Goal: Transaction & Acquisition: Purchase product/service

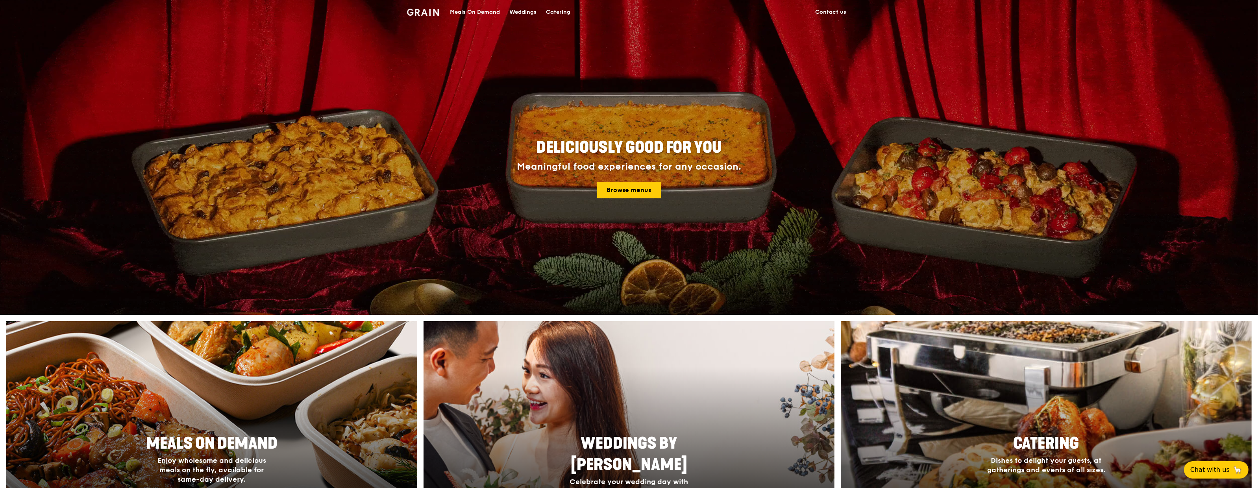
click at [470, 9] on div "Meals On Demand" at bounding box center [475, 12] width 50 height 24
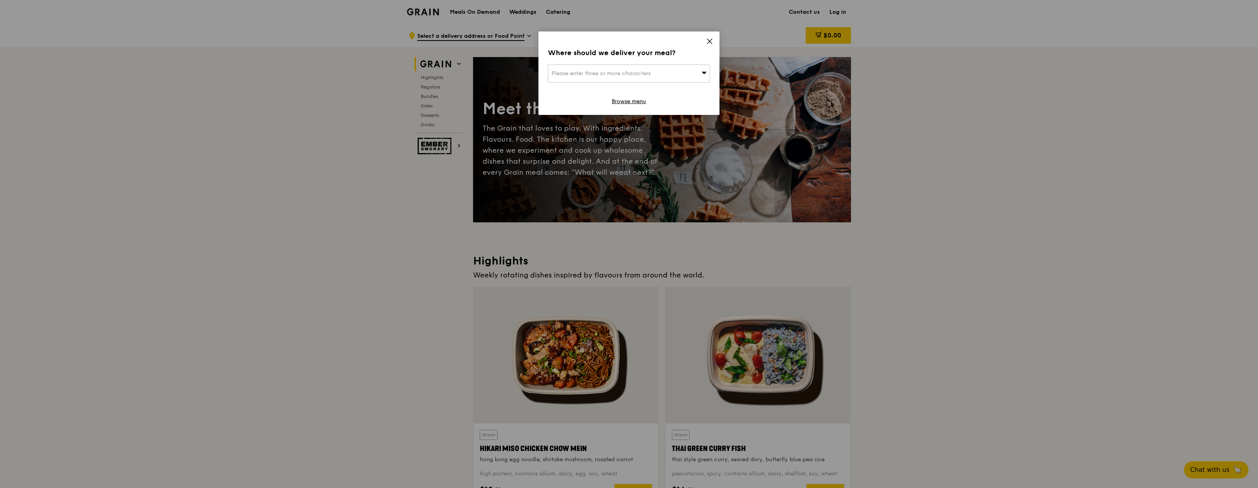
click at [658, 74] on div "Please enter three or more characters" at bounding box center [629, 74] width 162 height 18
type input "189651"
click at [646, 91] on div "[STREET_ADDRESS]" at bounding box center [610, 89] width 117 height 8
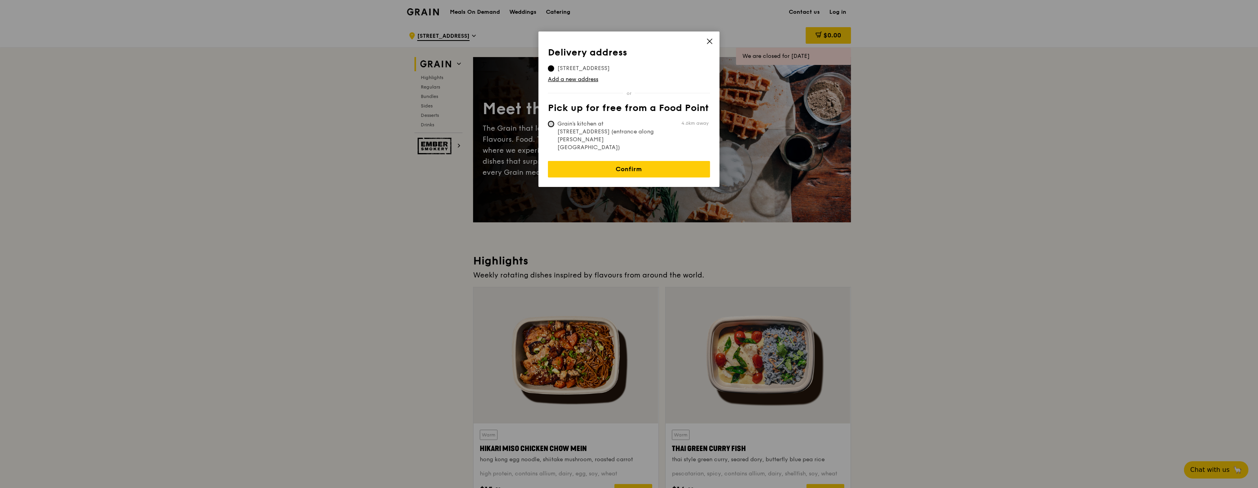
click at [549, 126] on input "Grain's kitchen at [STREET_ADDRESS] (entrance along [PERSON_NAME][GEOGRAPHIC_DA…" at bounding box center [551, 124] width 6 height 6
radio input "true"
click at [601, 161] on link "Confirm" at bounding box center [629, 169] width 162 height 17
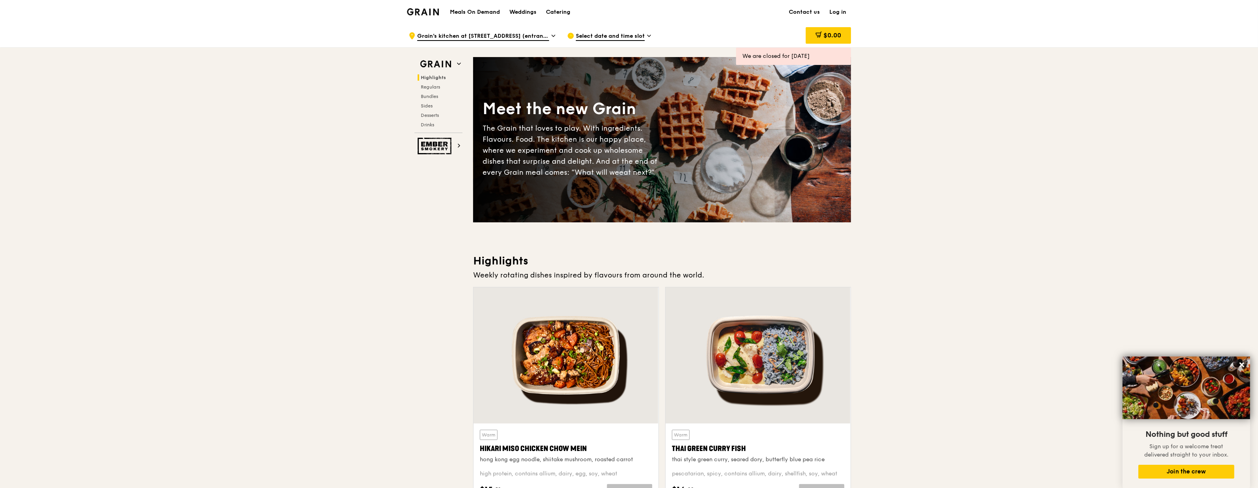
click at [537, 30] on div ".cls-1 { fill: none; stroke: #fff; stroke-linecap: round; stroke-linejoin: roun…" at bounding box center [482, 36] width 146 height 24
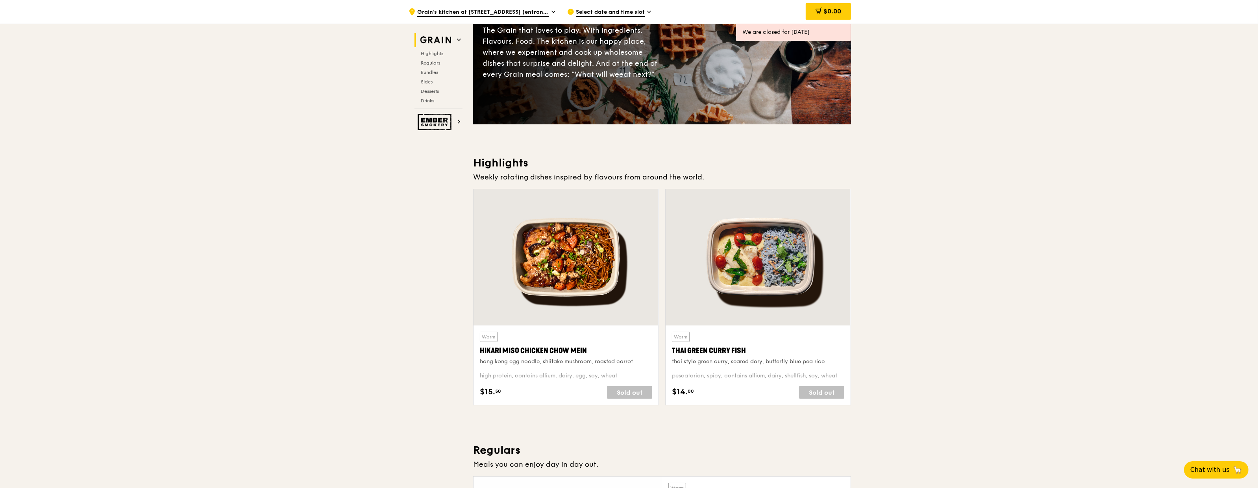
scroll to position [139, 0]
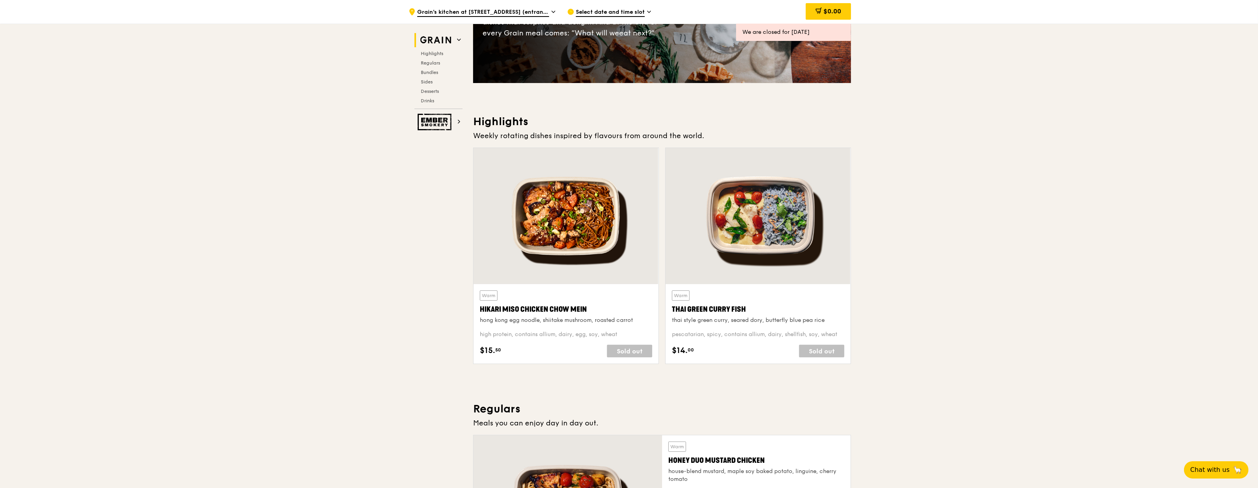
click at [572, 250] on div at bounding box center [566, 216] width 185 height 136
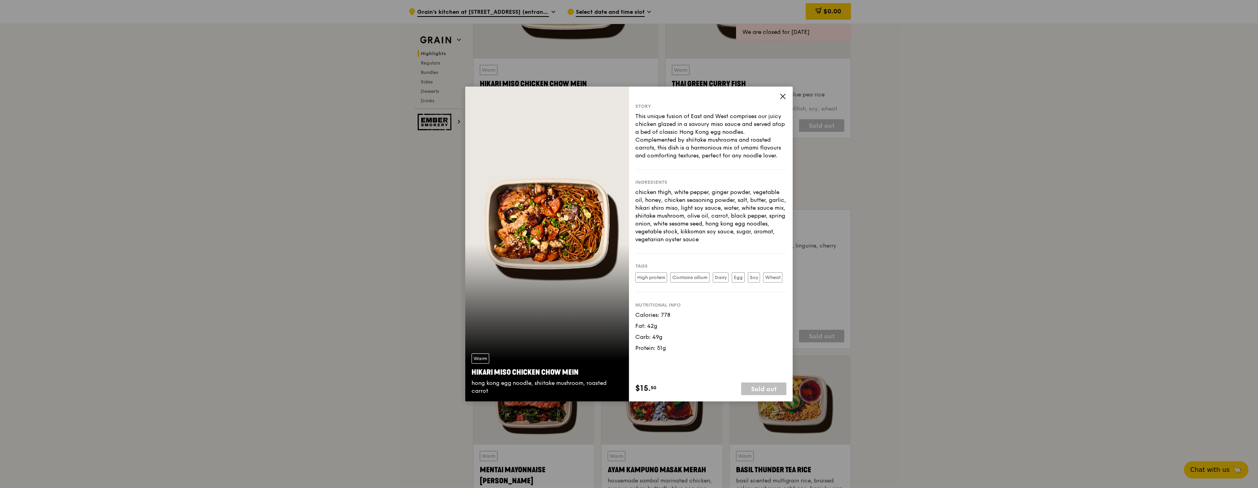
scroll to position [391, 0]
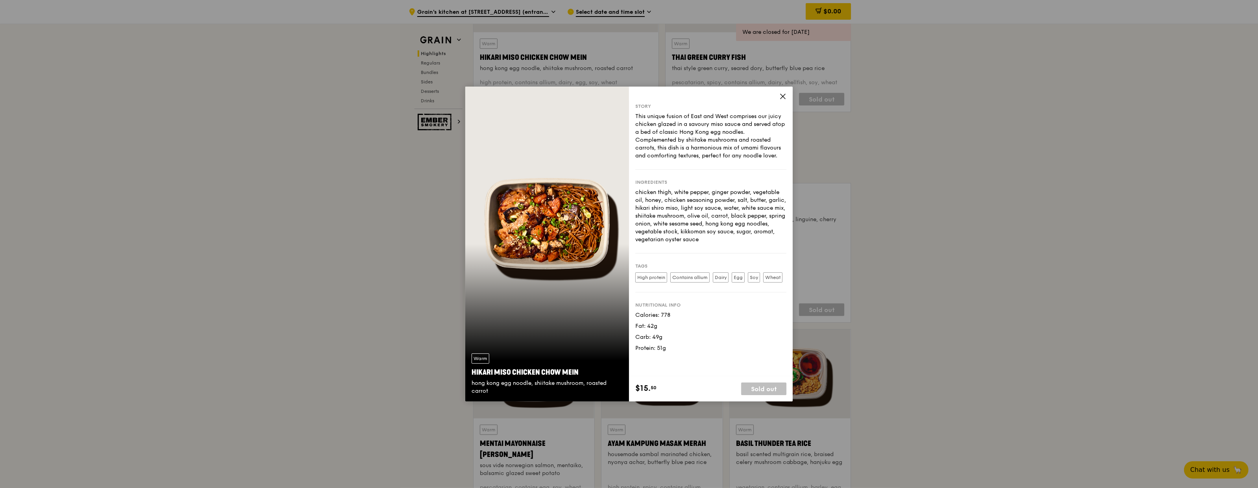
click at [735, 379] on div "$15. 50 Sold out" at bounding box center [711, 388] width 164 height 25
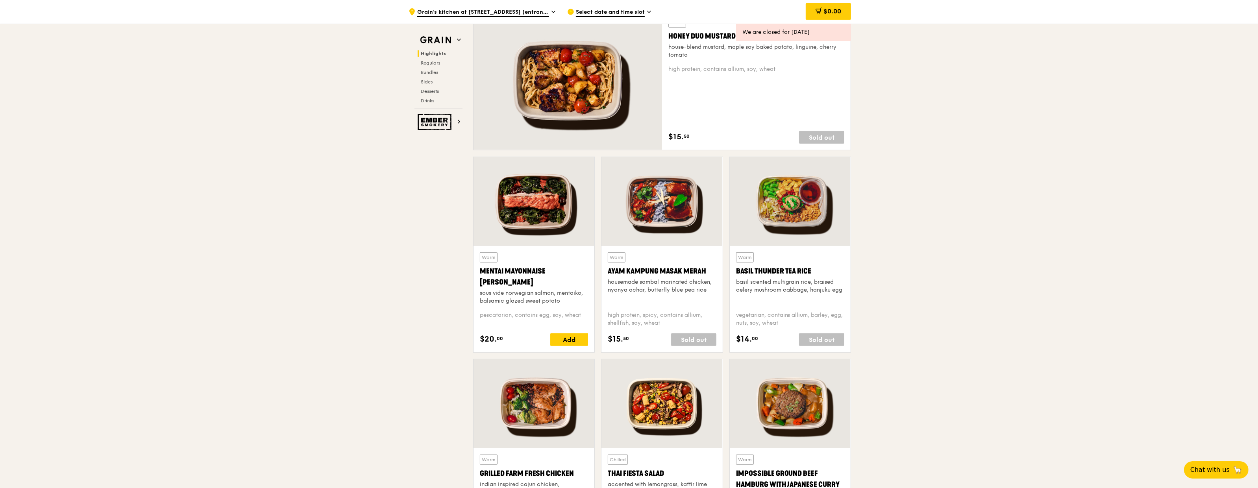
scroll to position [648, 0]
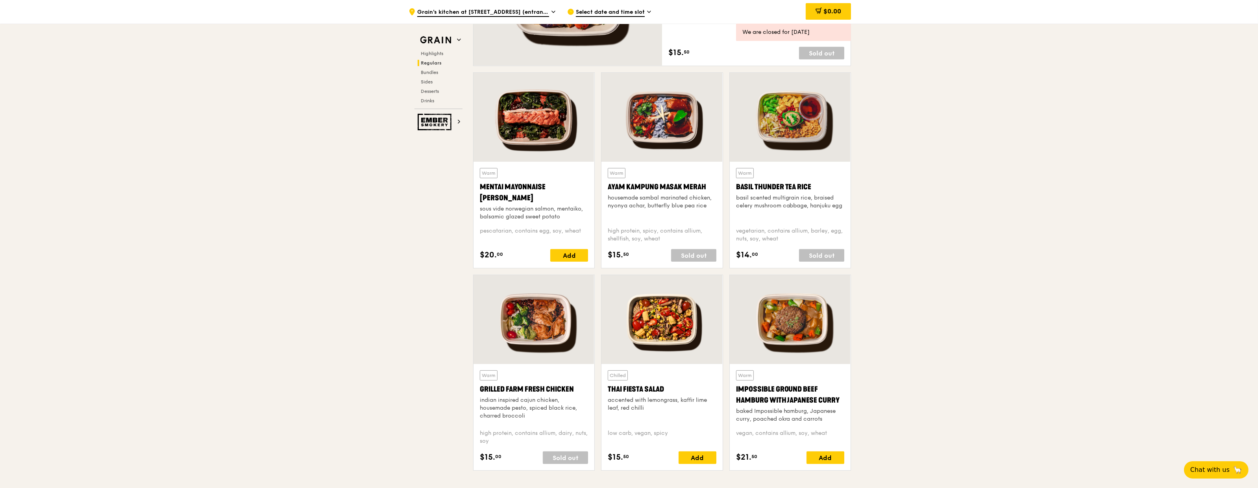
click at [647, 353] on div at bounding box center [662, 319] width 121 height 89
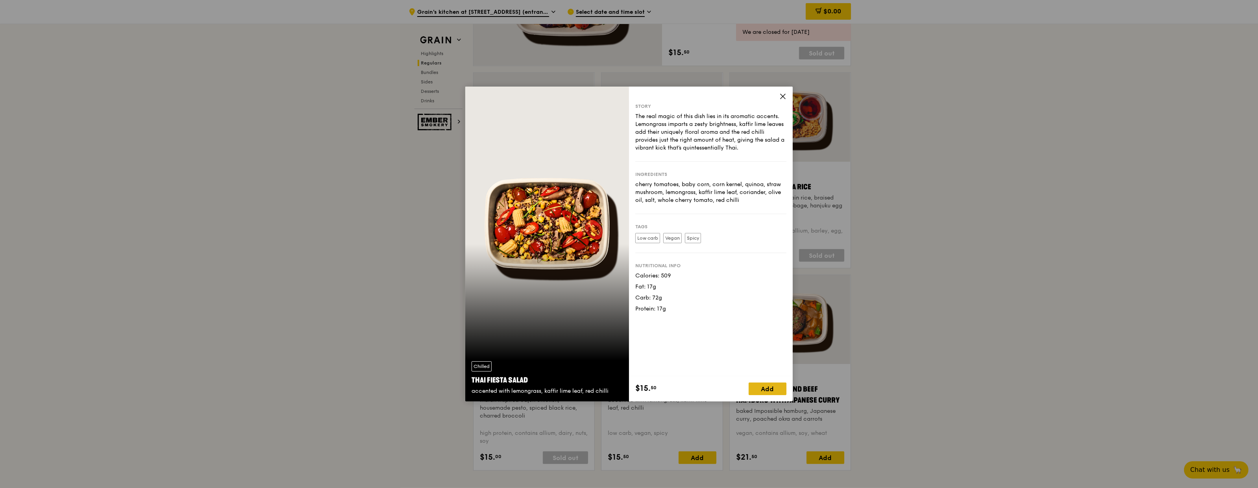
click at [772, 383] on div "Add" at bounding box center [768, 389] width 38 height 13
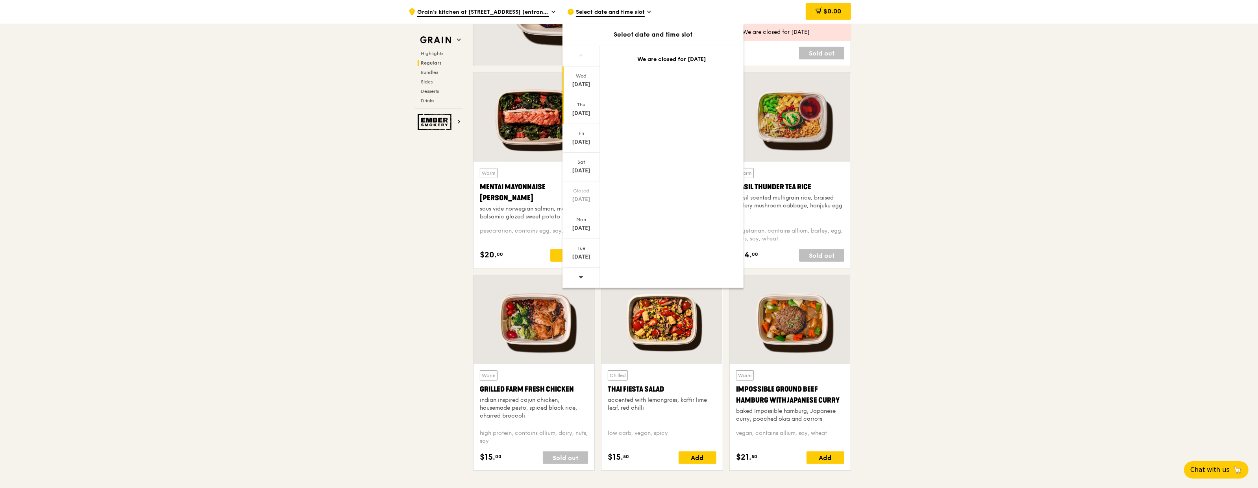
click at [576, 115] on div "Aug 21" at bounding box center [581, 113] width 35 height 8
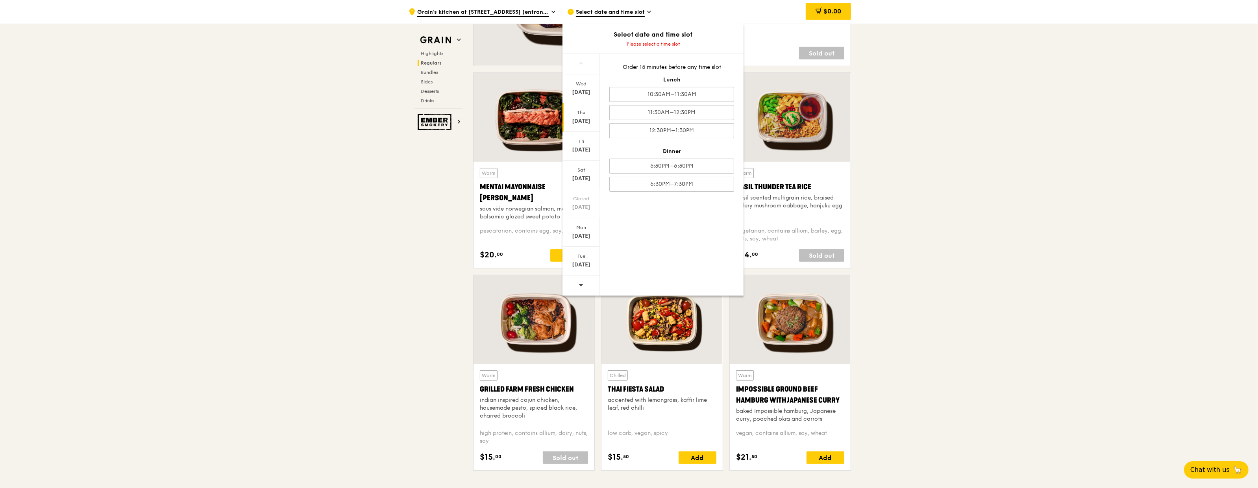
click at [674, 68] on div "Order 15 minutes before any time slot" at bounding box center [671, 67] width 125 height 8
click at [586, 222] on div "Mon Aug 25" at bounding box center [581, 232] width 37 height 29
click at [583, 252] on div "Tue Aug 26" at bounding box center [581, 261] width 37 height 29
click at [585, 173] on div "Sat" at bounding box center [581, 170] width 35 height 6
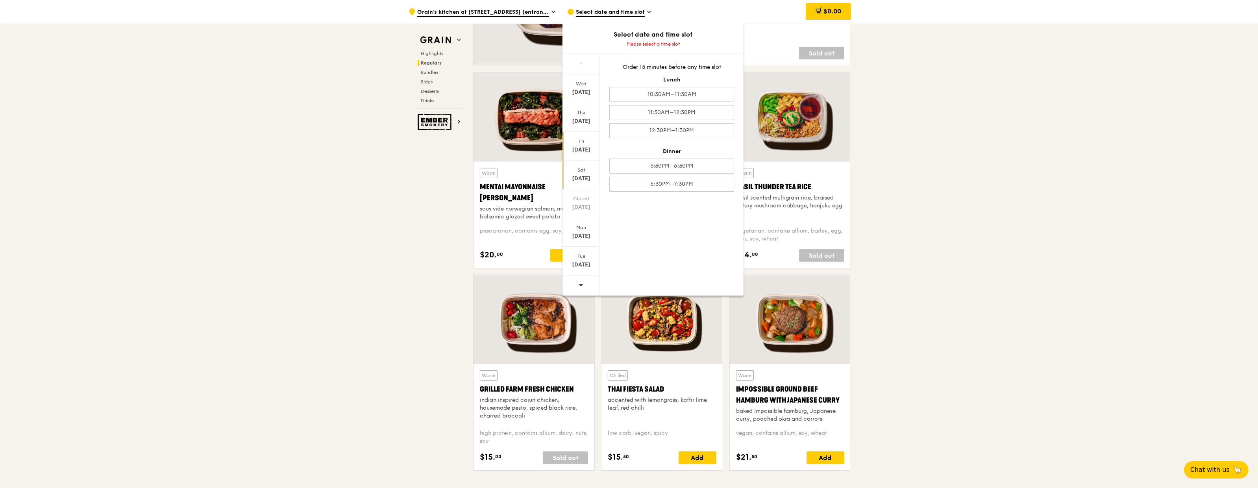
click at [585, 144] on div "Fri" at bounding box center [581, 141] width 35 height 6
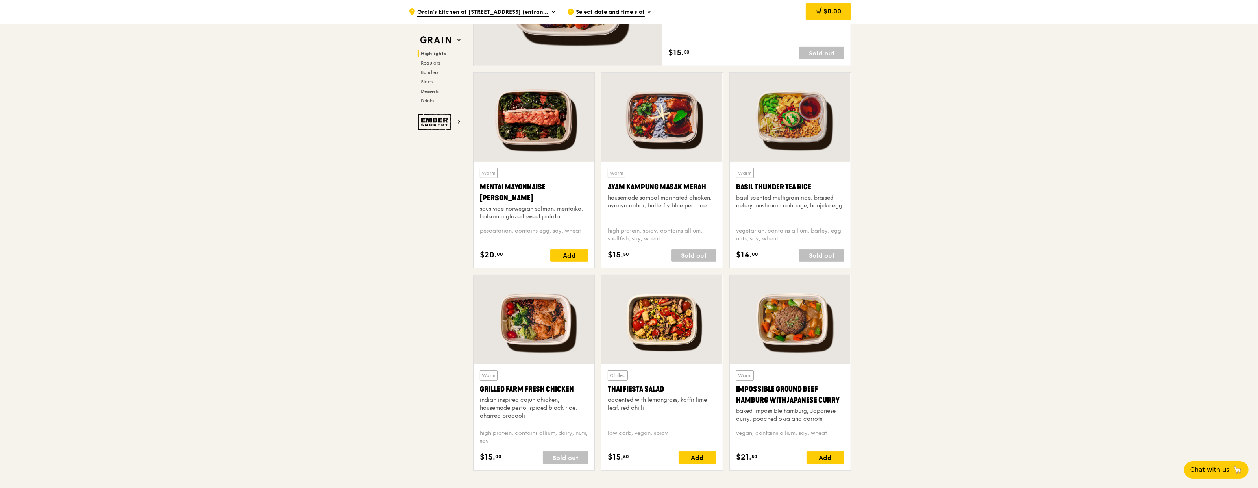
scroll to position [0, 0]
